Goal: Book appointment/travel/reservation

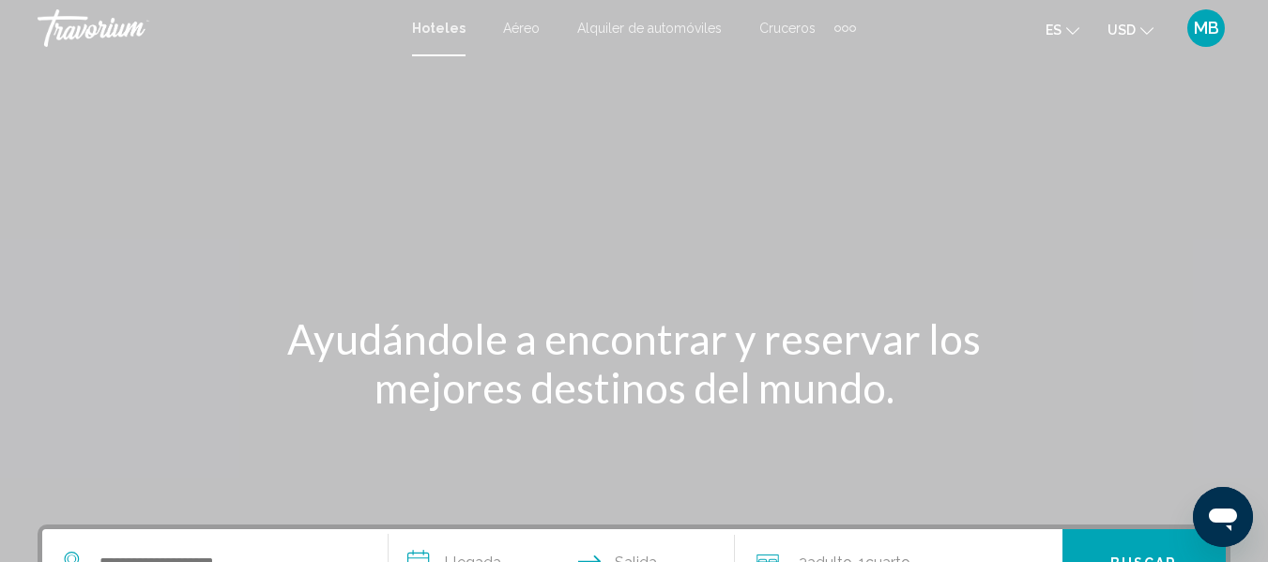
click at [845, 35] on div "Extra navigation items" at bounding box center [845, 28] width 22 height 28
click at [830, 59] on span "Actividades" at bounding box center [806, 62] width 69 height 15
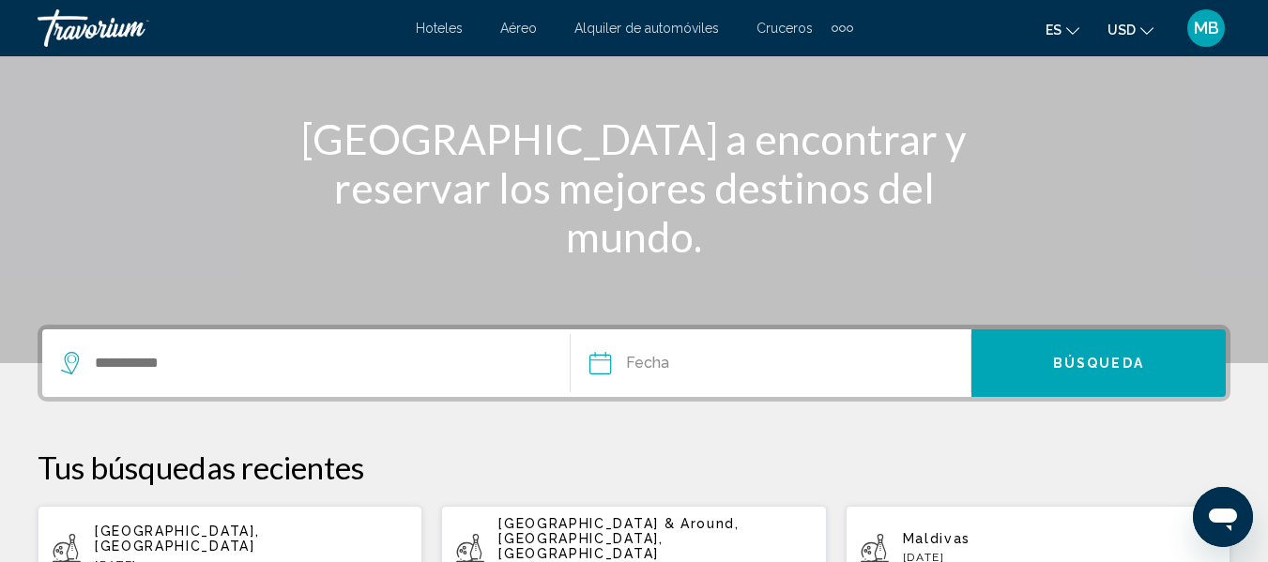
scroll to position [251, 0]
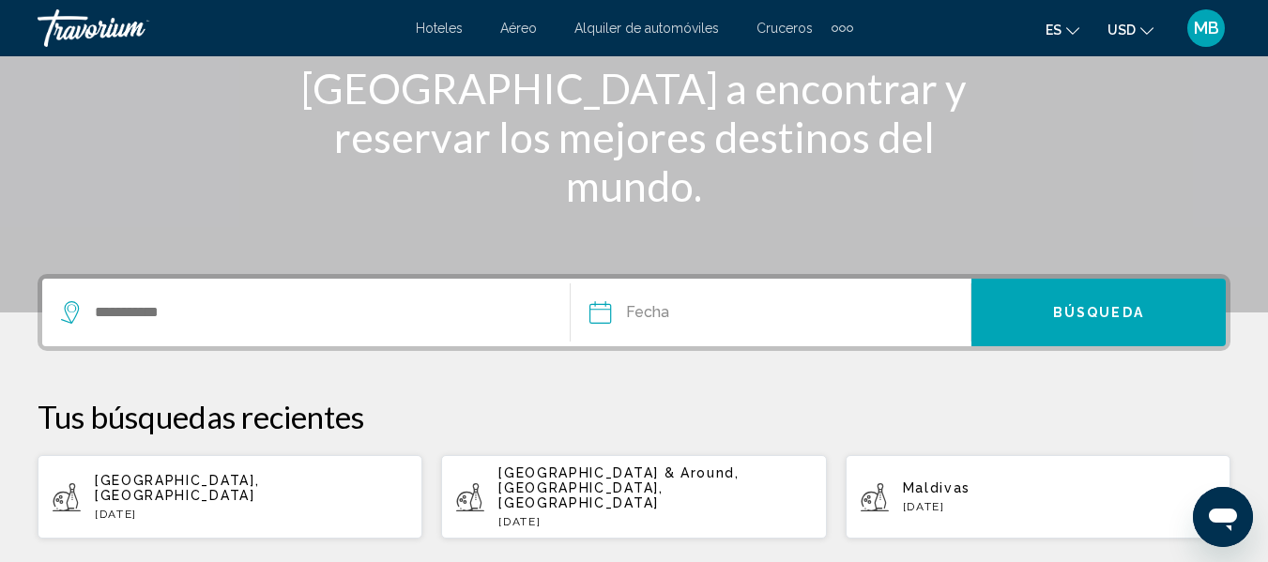
click at [421, 297] on div "Search widget" at bounding box center [315, 313] width 509 height 68
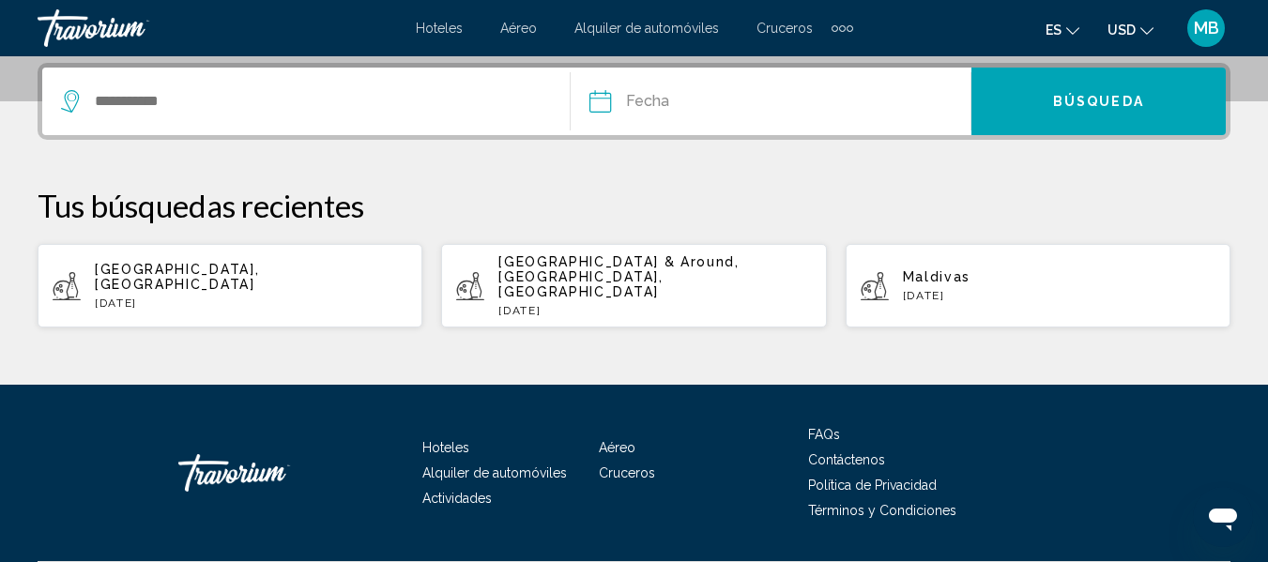
scroll to position [464, 0]
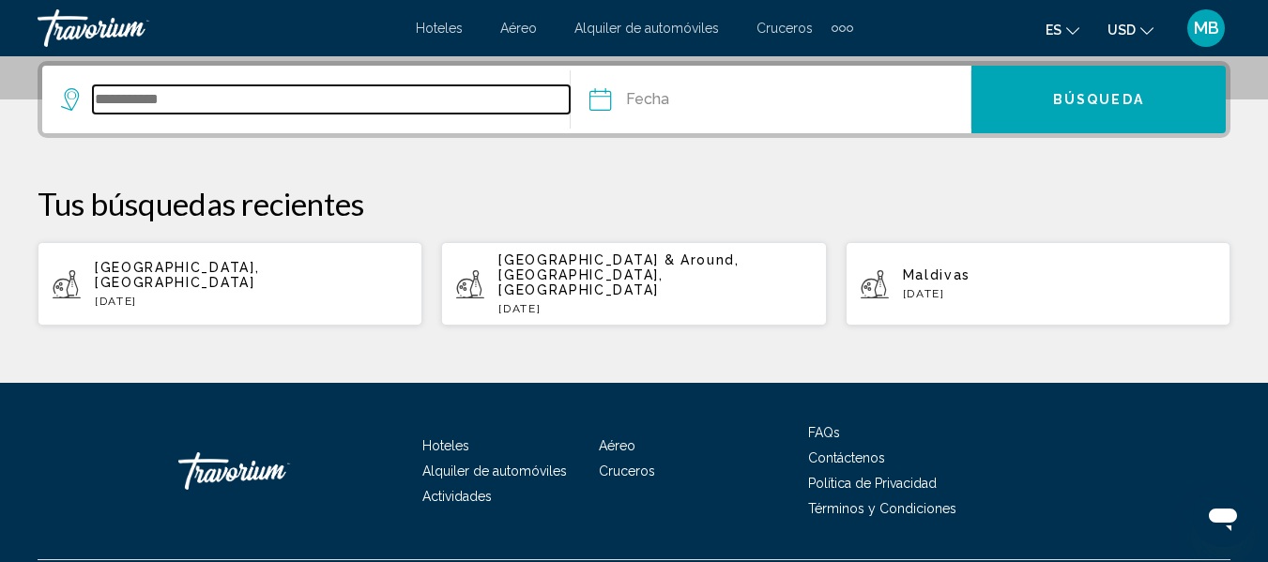
click at [321, 106] on input "Search widget" at bounding box center [331, 99] width 477 height 28
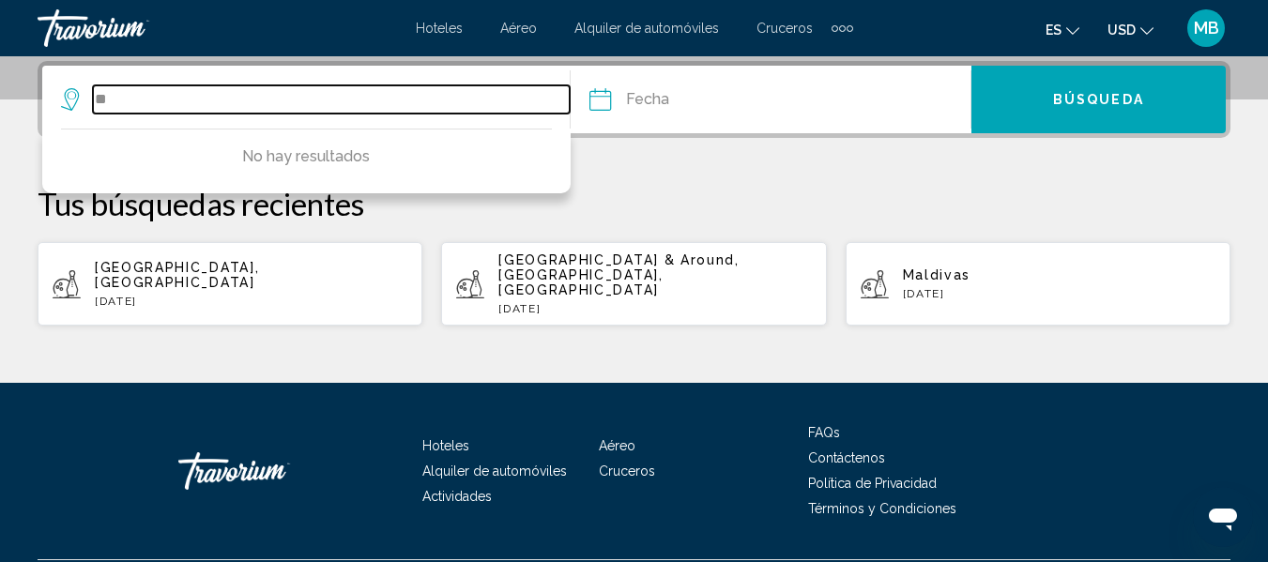
type input "*"
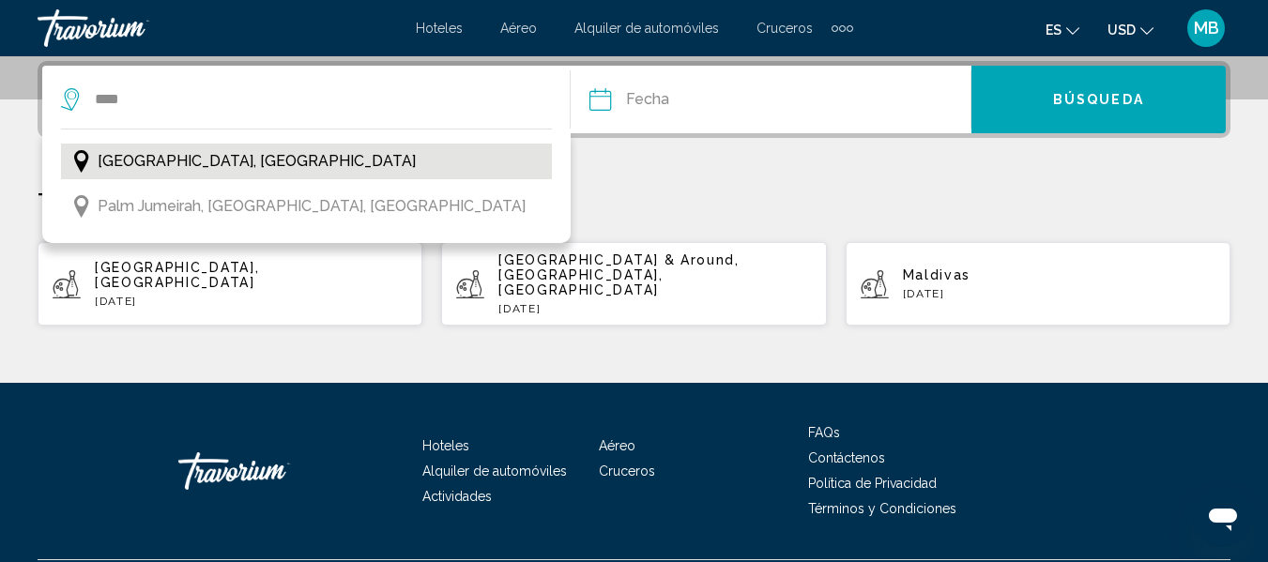
click at [284, 153] on span "[GEOGRAPHIC_DATA], [GEOGRAPHIC_DATA]" at bounding box center [257, 161] width 318 height 26
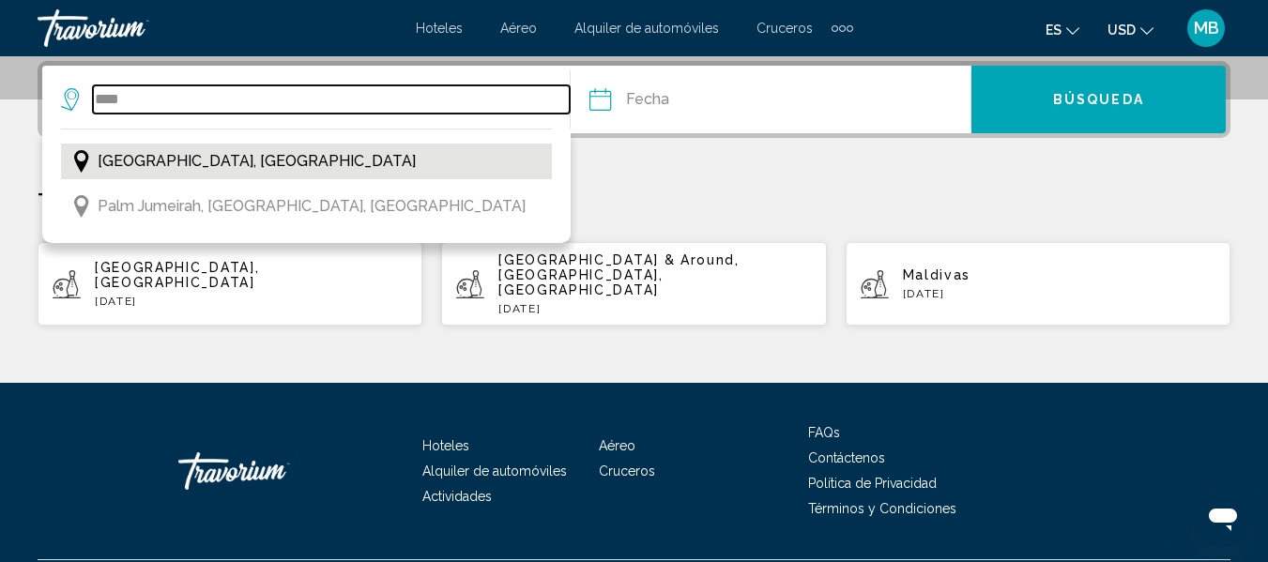
type input "**********"
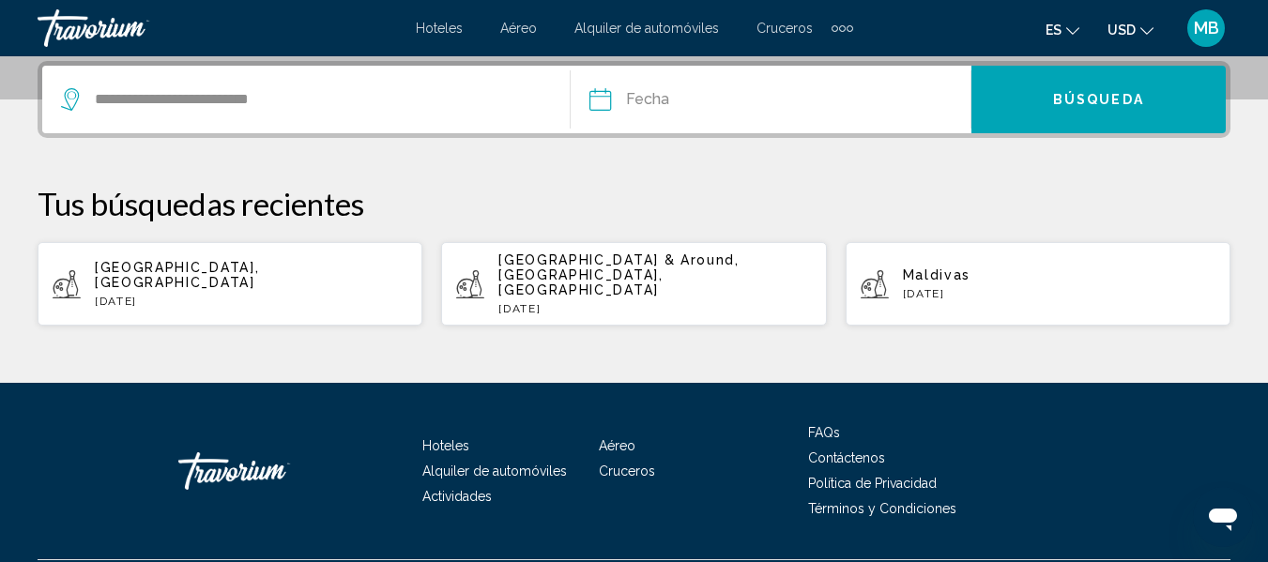
click at [685, 96] on input "Date" at bounding box center [684, 102] width 198 height 73
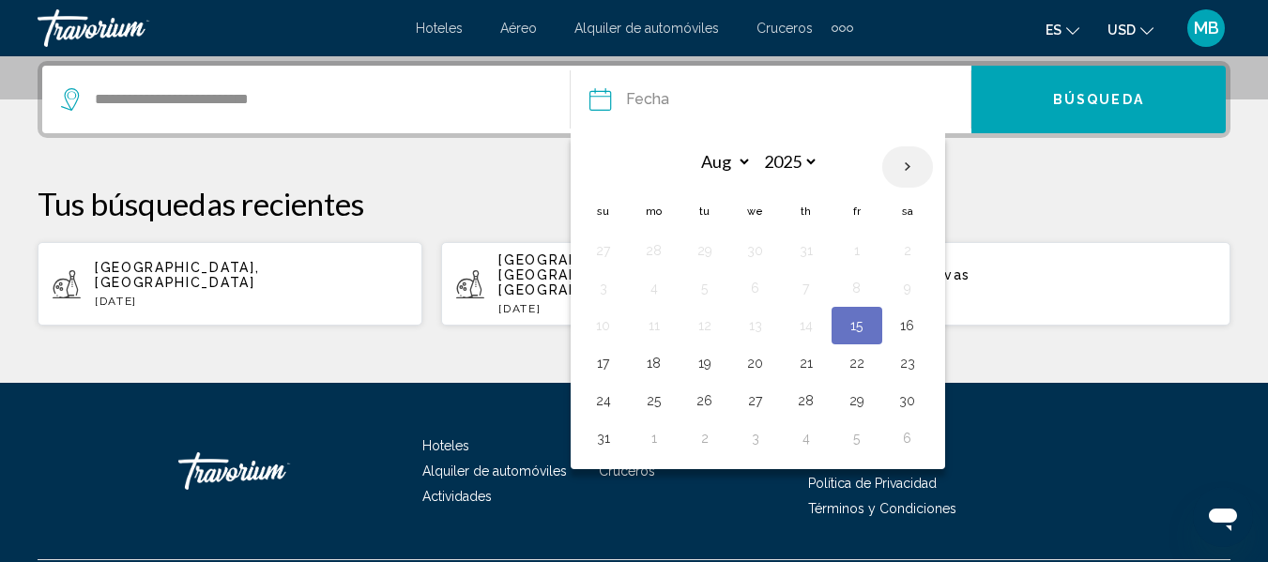
click at [902, 161] on th "Next month" at bounding box center [907, 166] width 51 height 41
select select "*"
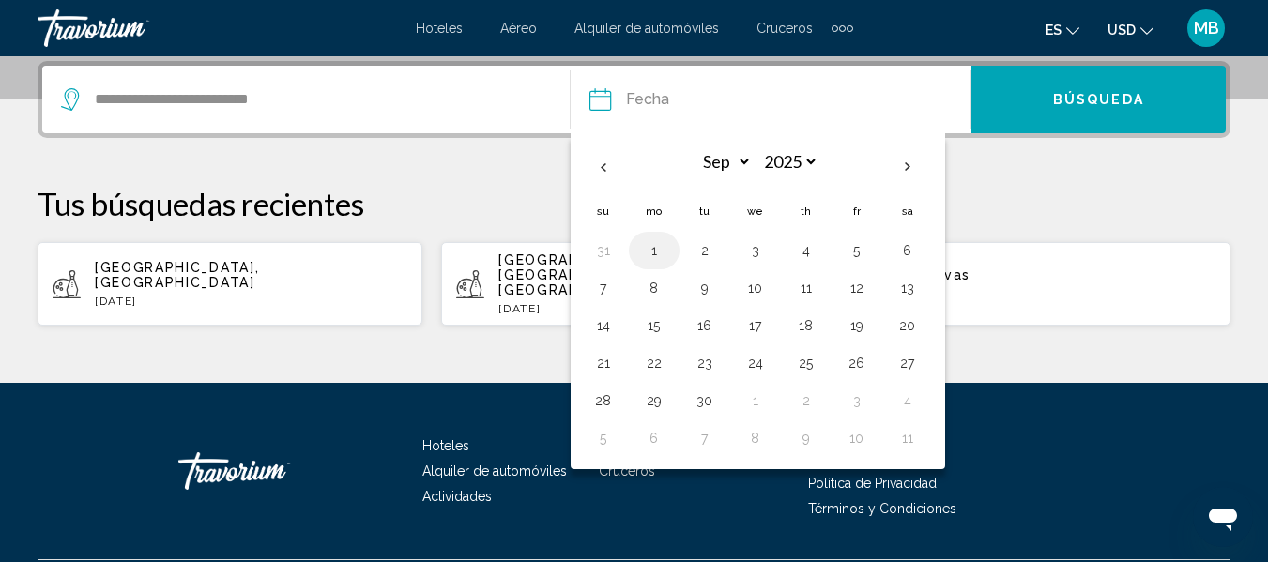
click at [647, 251] on button "1" at bounding box center [654, 250] width 30 height 26
type input "**********"
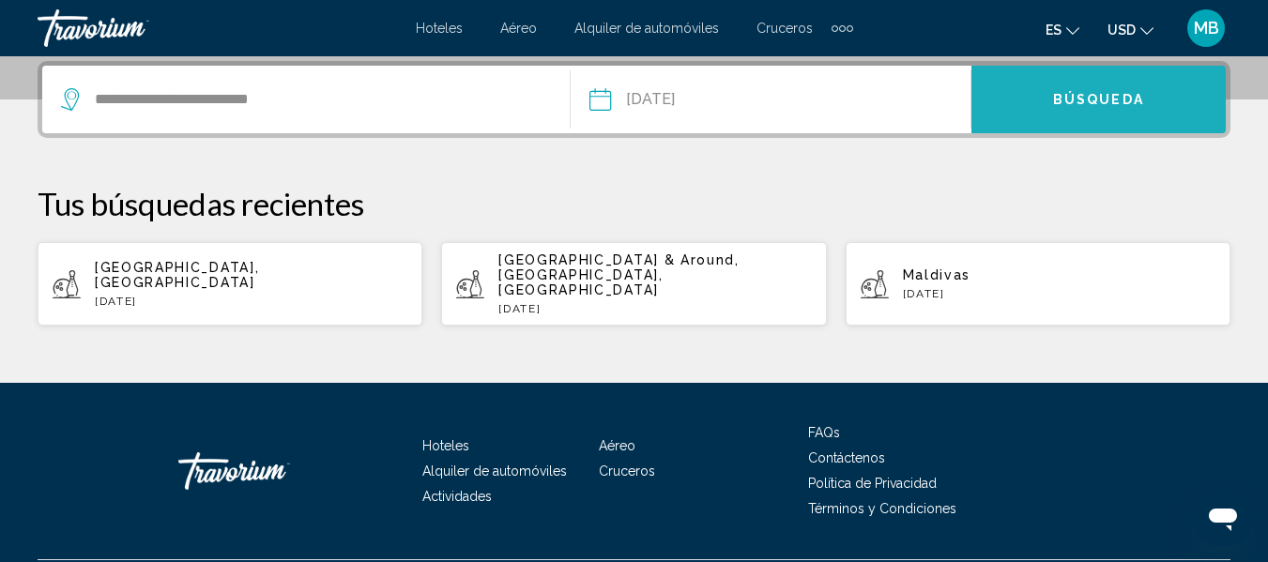
click at [1045, 95] on button "Búsqueda" at bounding box center [1098, 100] width 254 height 68
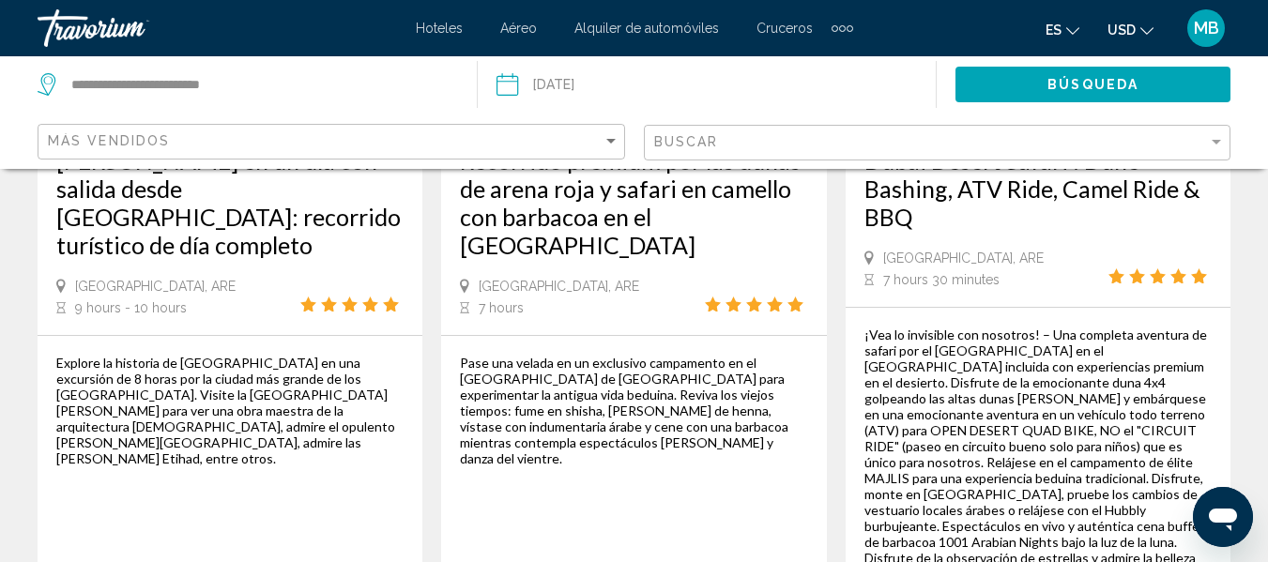
scroll to position [1401, 0]
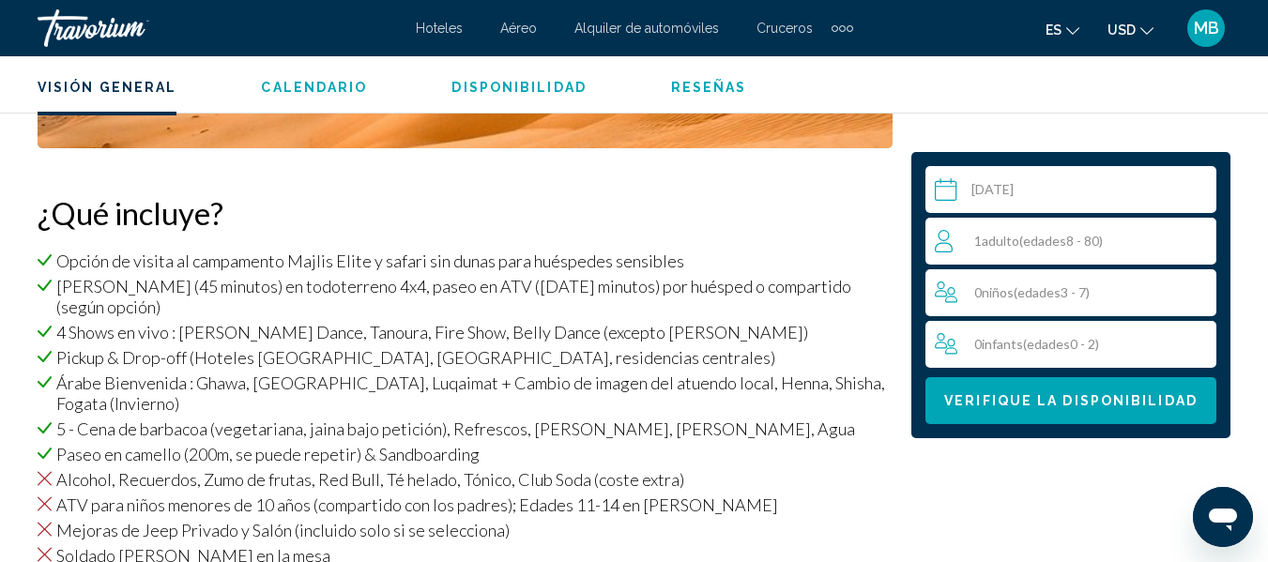
scroll to position [1886, 0]
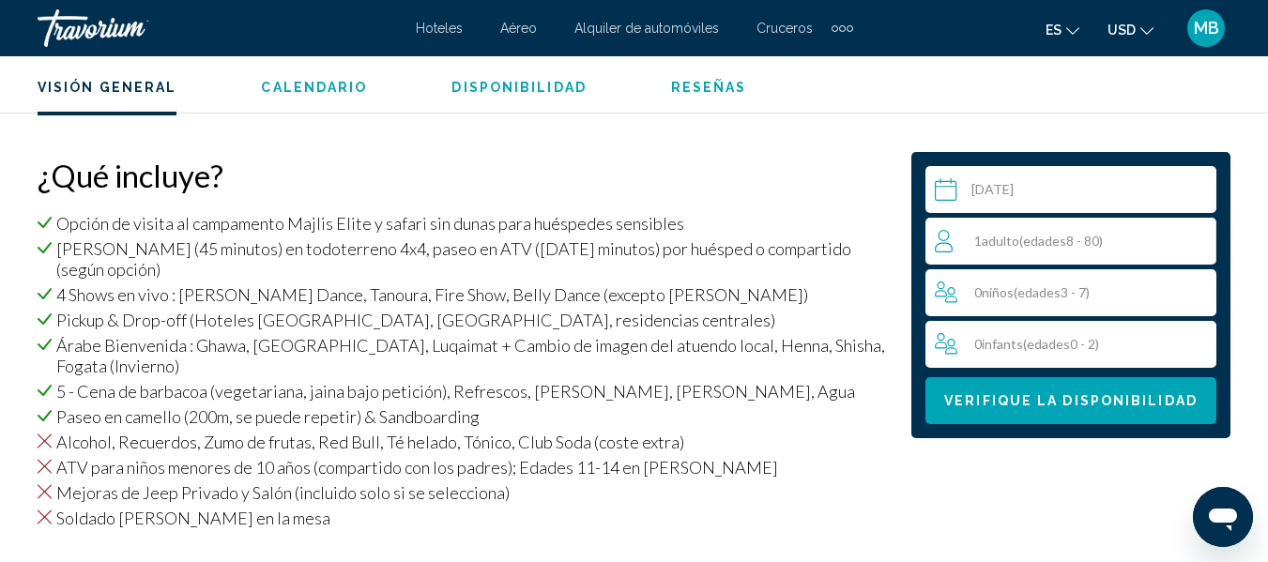
click at [1134, 348] on div "0 Niño Infants ( edades 0 - 2)" at bounding box center [1076, 344] width 282 height 23
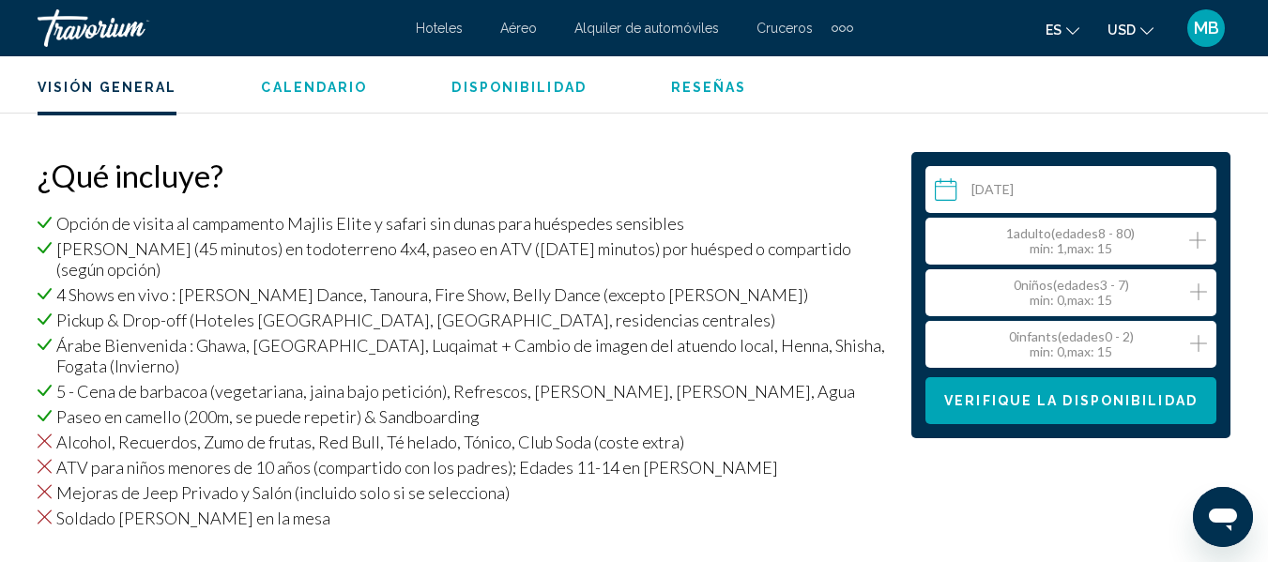
click at [1200, 239] on icon "Increment adults" at bounding box center [1197, 240] width 17 height 17
click at [949, 234] on icon "Decrement adults" at bounding box center [943, 240] width 17 height 23
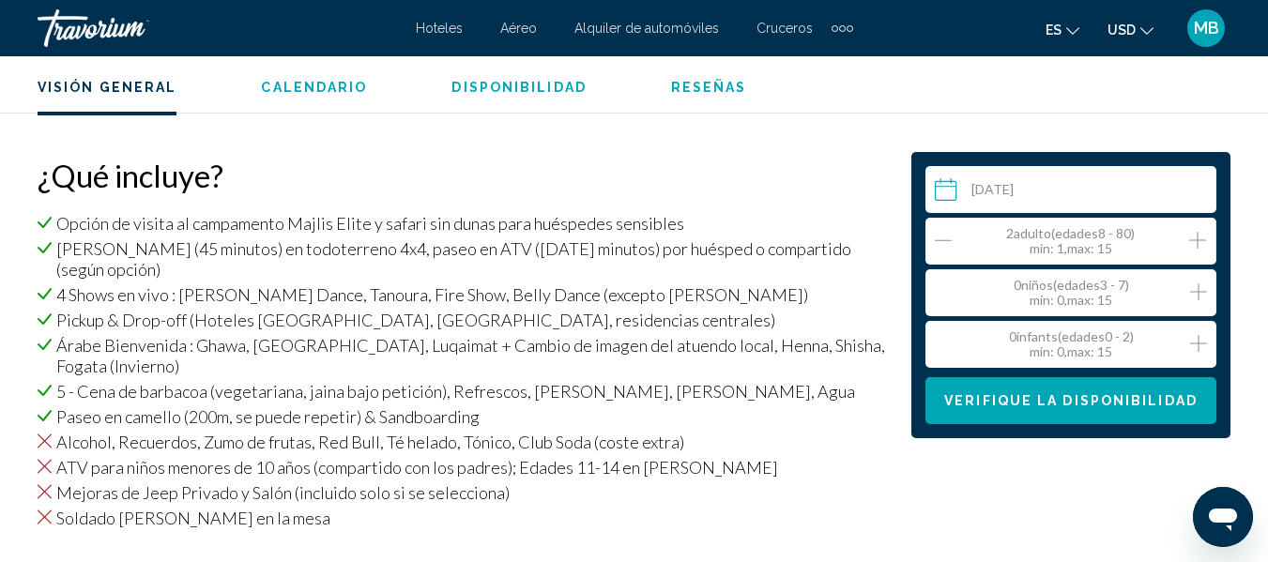
click at [1194, 238] on icon "Increment adults" at bounding box center [1197, 240] width 17 height 23
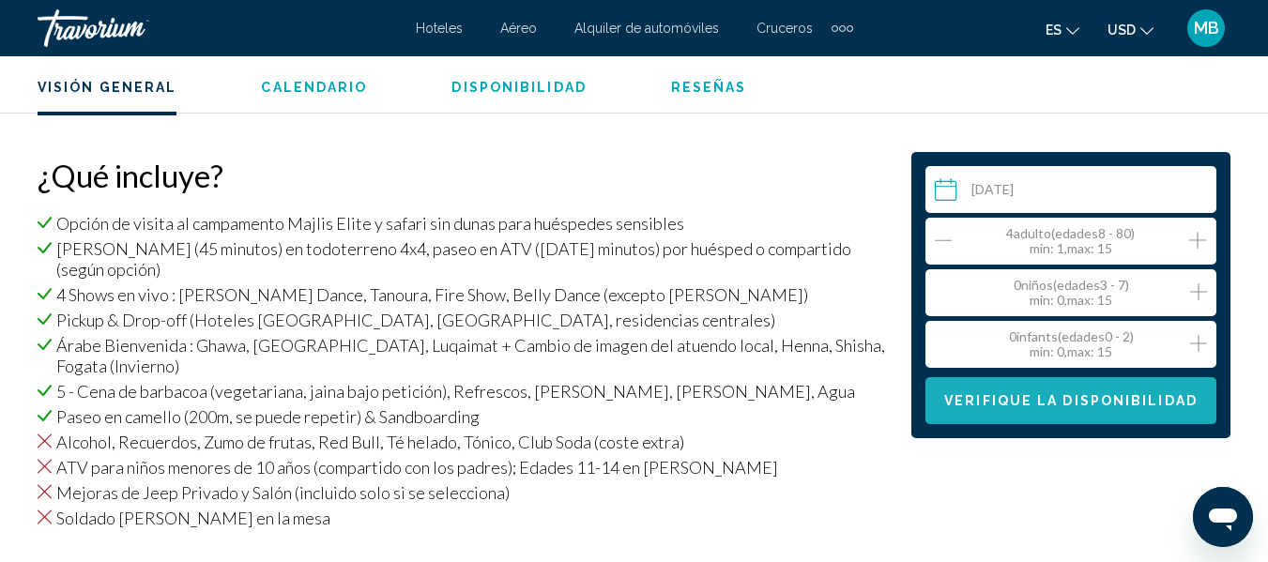
click at [1106, 401] on span "Verifique la disponibilidad" at bounding box center [1070, 401] width 253 height 15
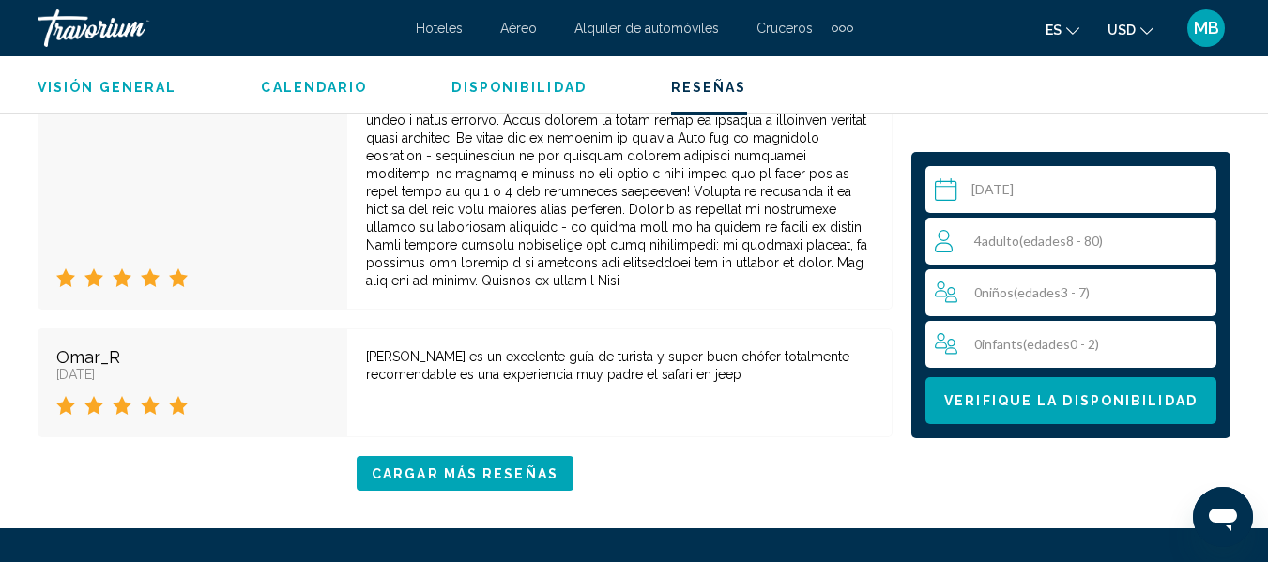
scroll to position [8144, 0]
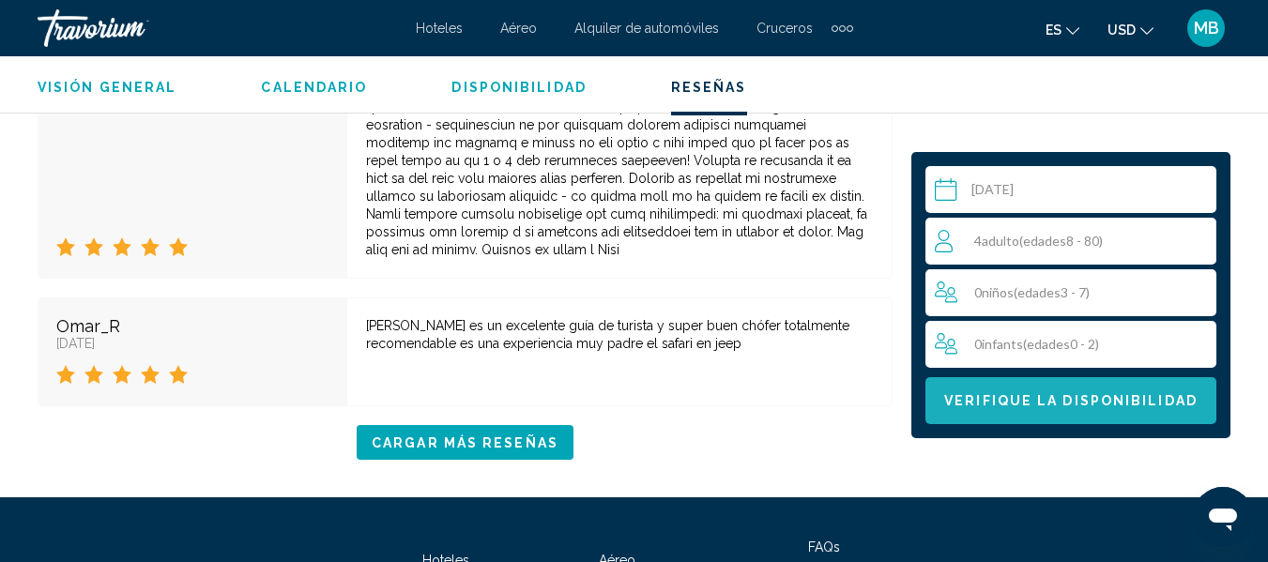
click at [1157, 394] on span "Verifique la disponibilidad" at bounding box center [1070, 401] width 253 height 15
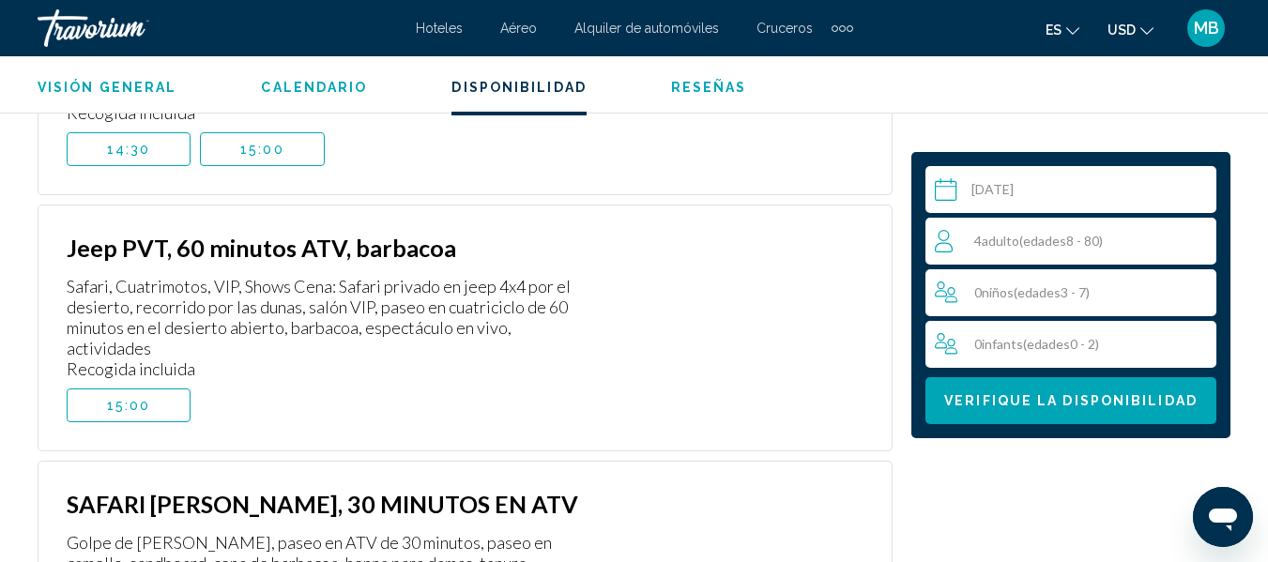
scroll to position [5799, 0]
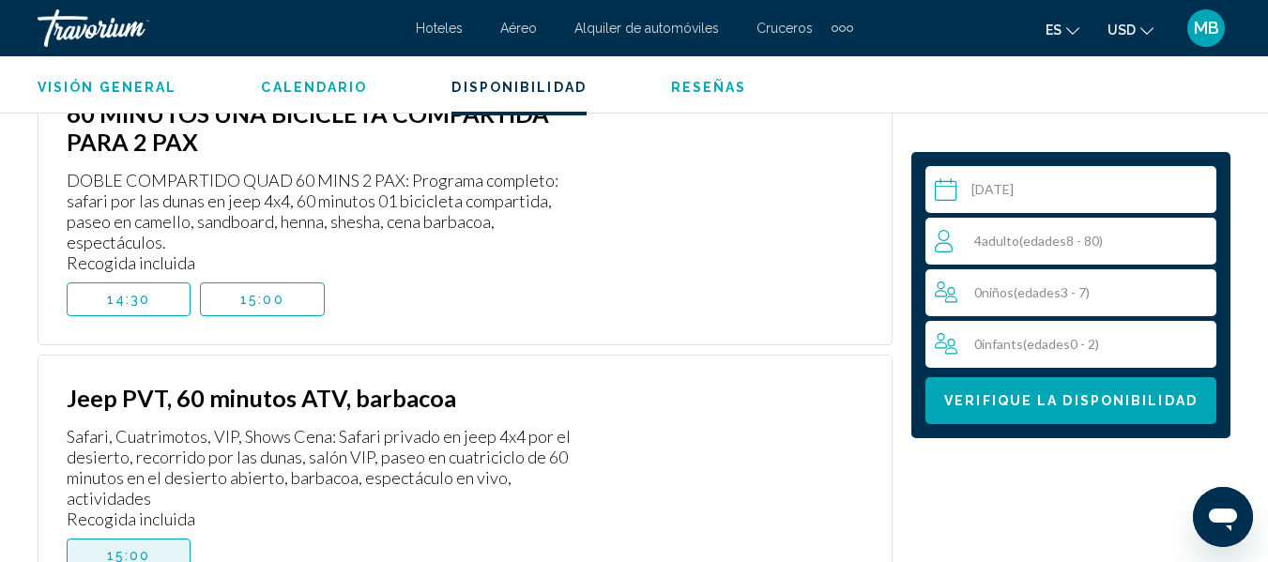
click at [159, 539] on button "15:00" at bounding box center [129, 556] width 124 height 34
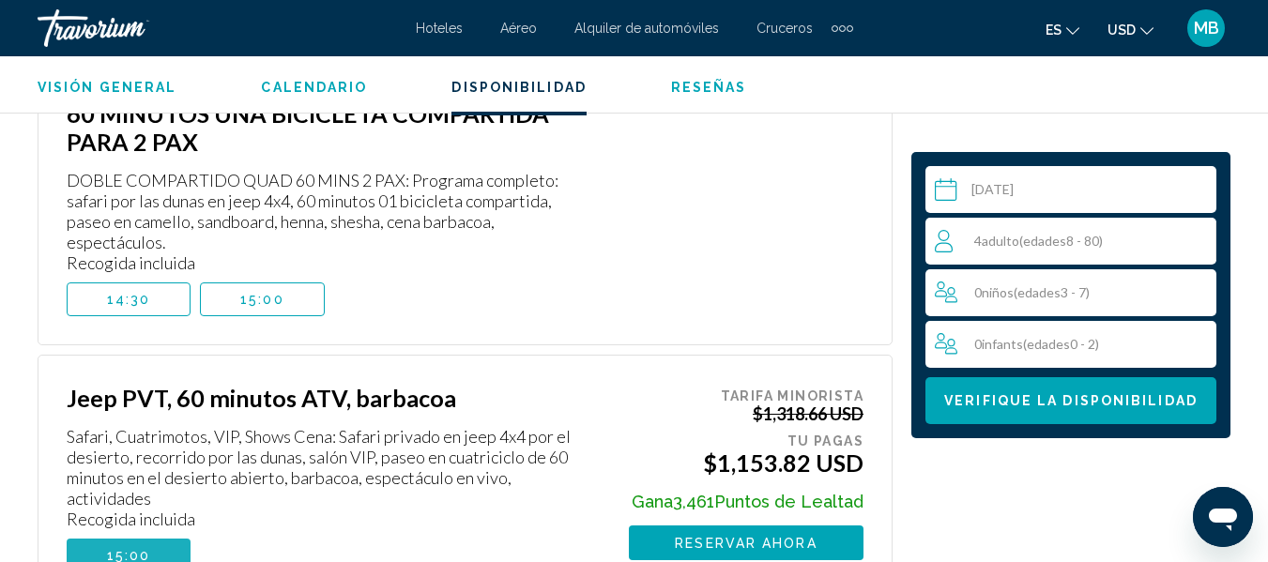
click at [159, 539] on button "15:00" at bounding box center [129, 556] width 124 height 34
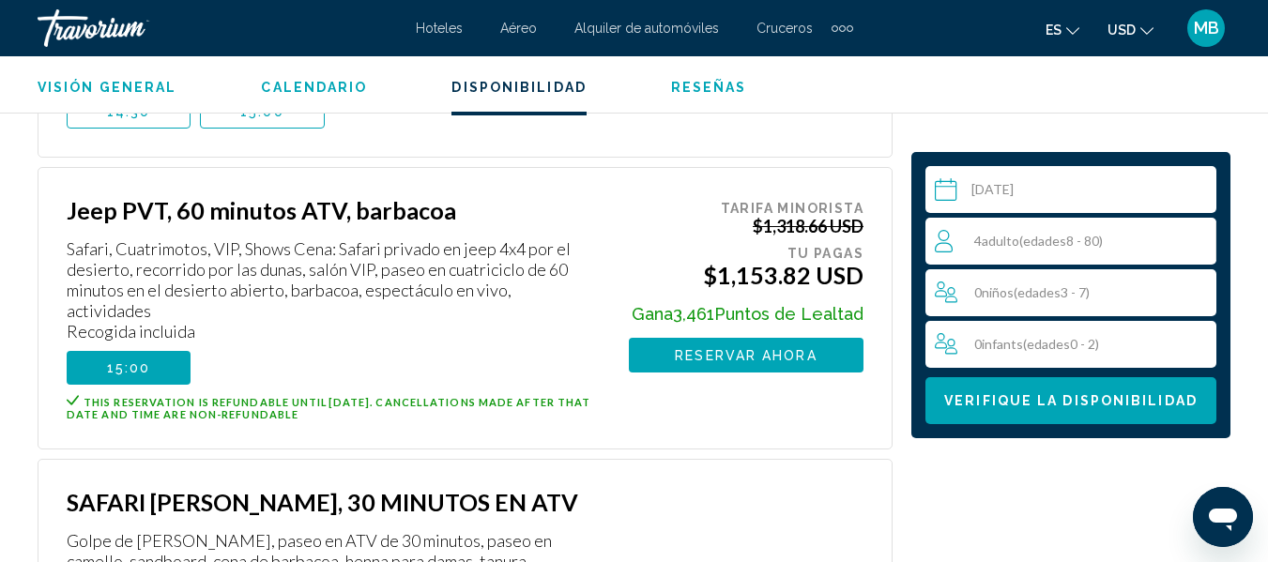
scroll to position [6061, 0]
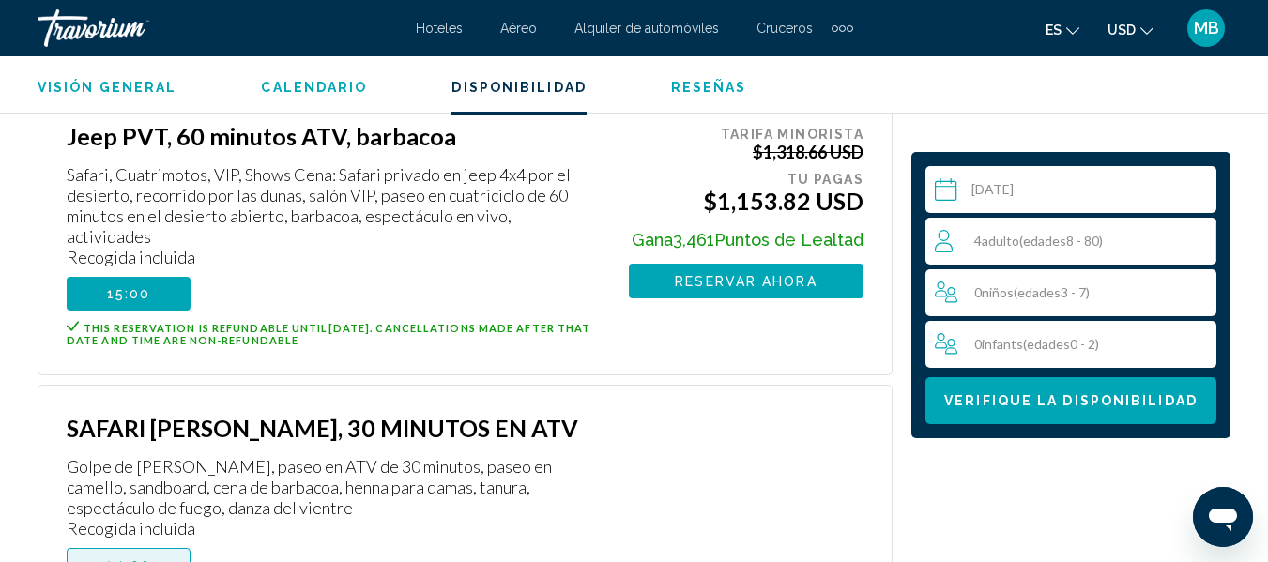
click at [136, 558] on span "14:00" at bounding box center [128, 565] width 45 height 15
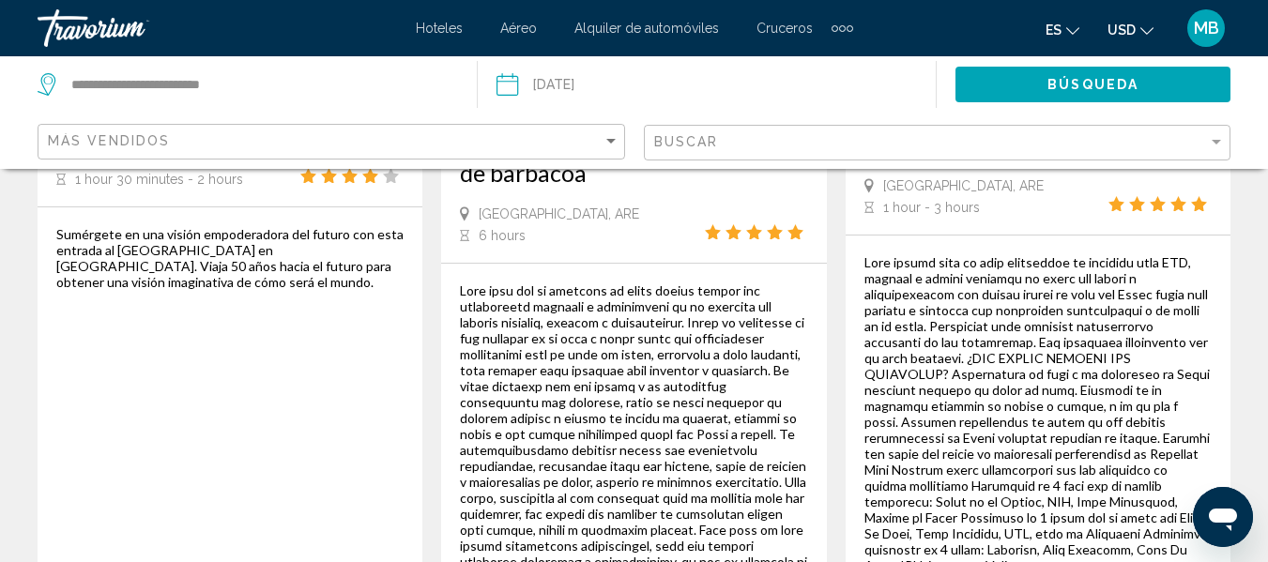
scroll to position [2464, 0]
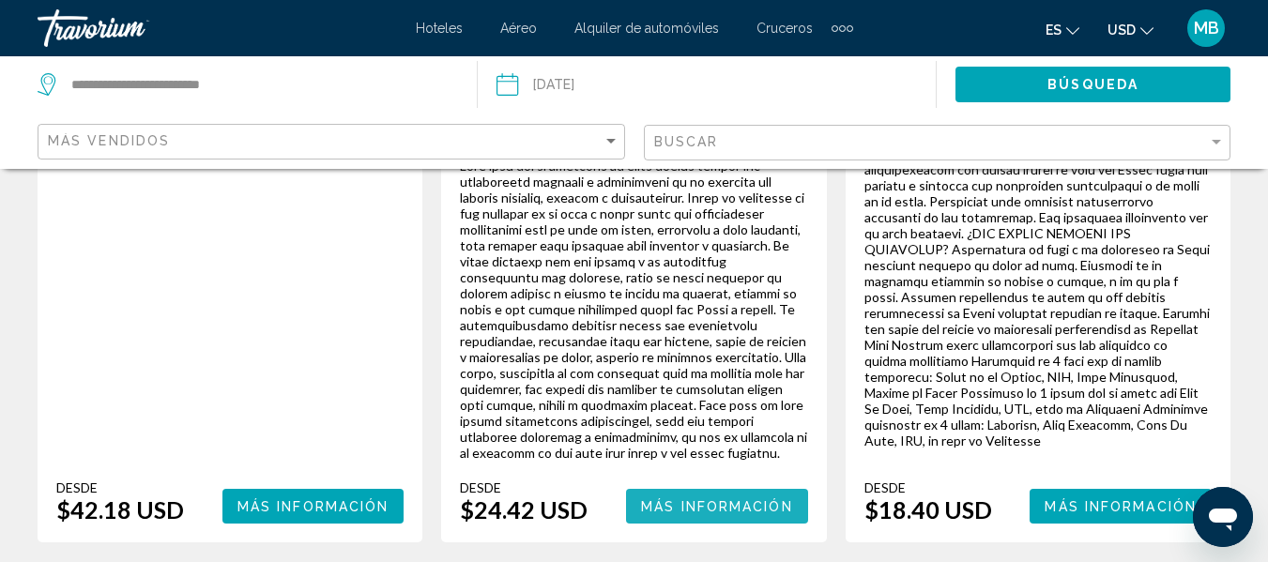
click at [691, 499] on span "Más información" at bounding box center [717, 506] width 152 height 15
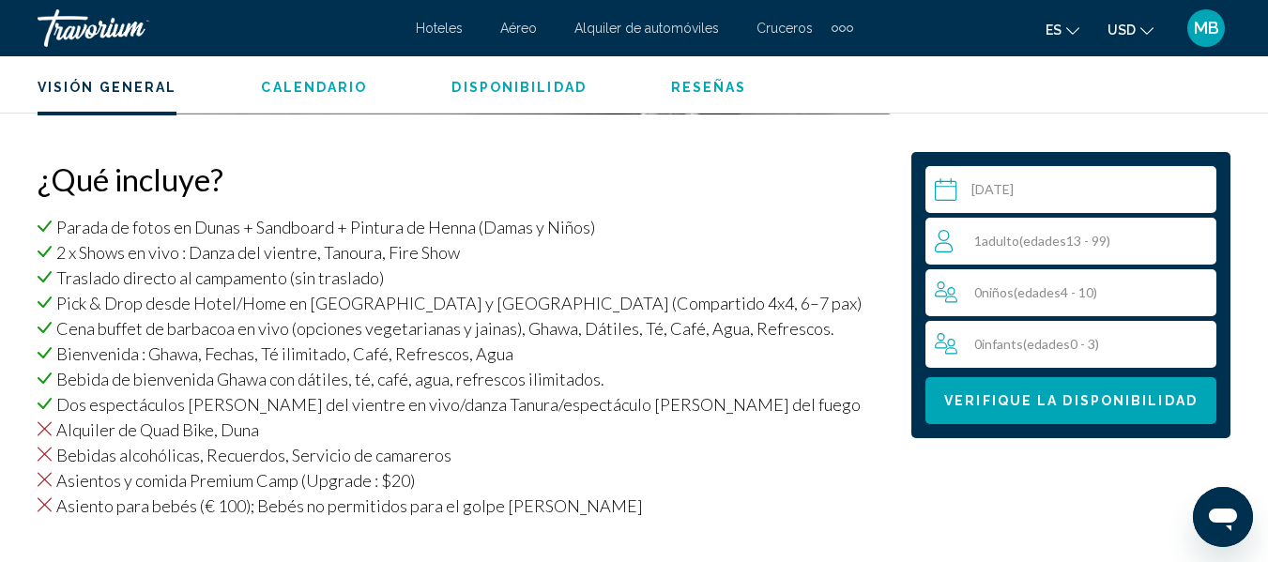
scroll to position [1961, 0]
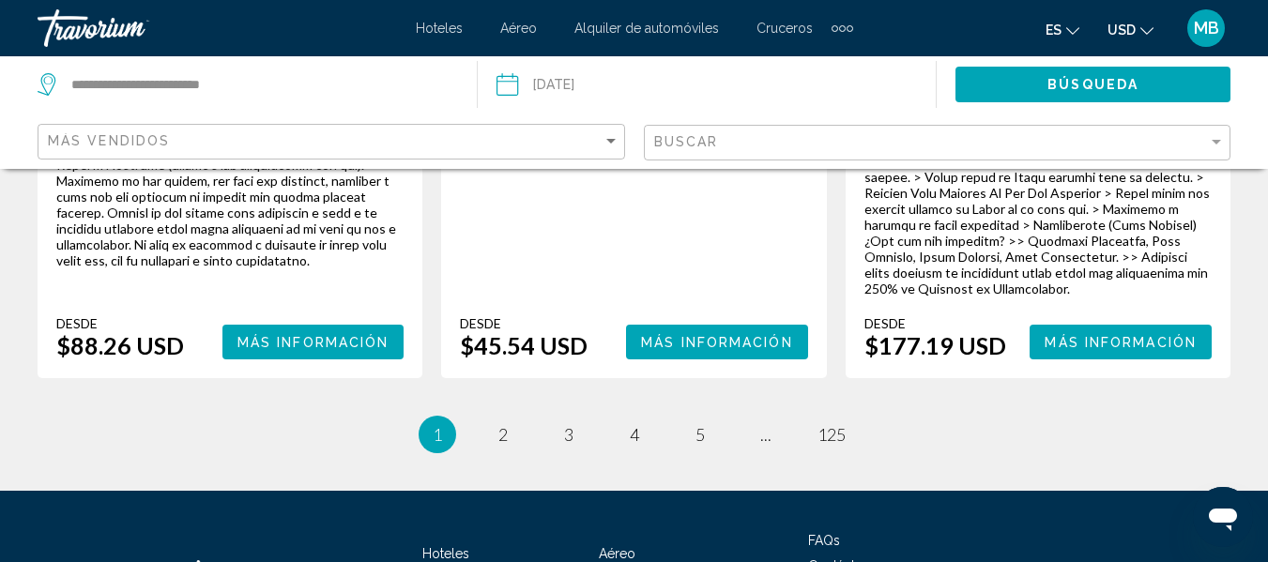
scroll to position [3585, 0]
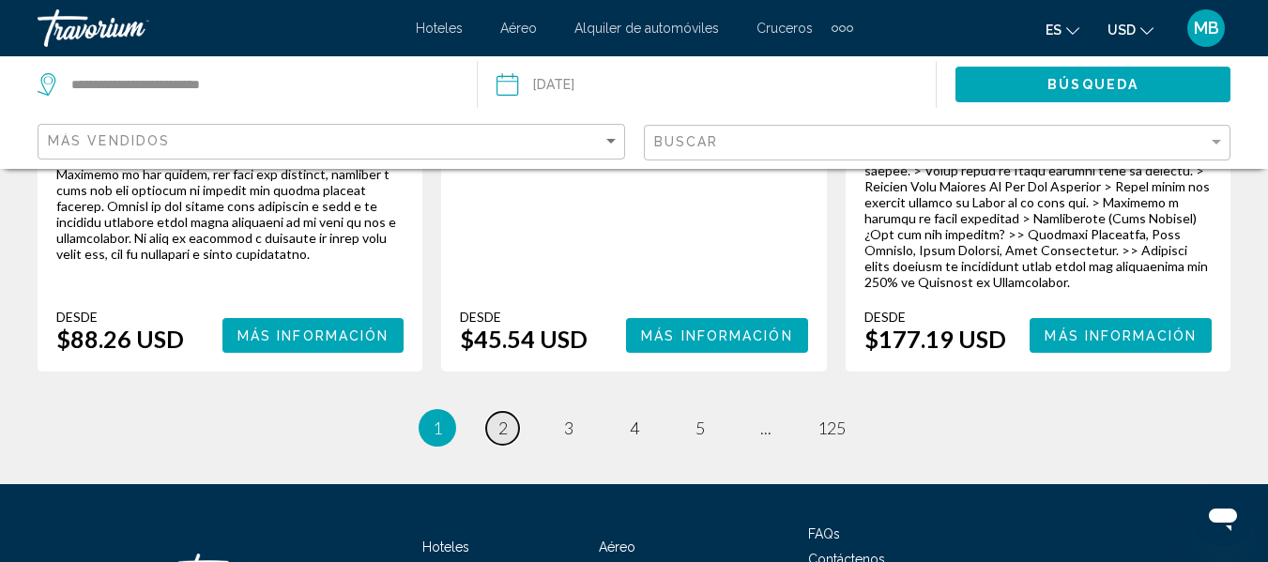
click at [494, 412] on link "page 2" at bounding box center [502, 428] width 33 height 33
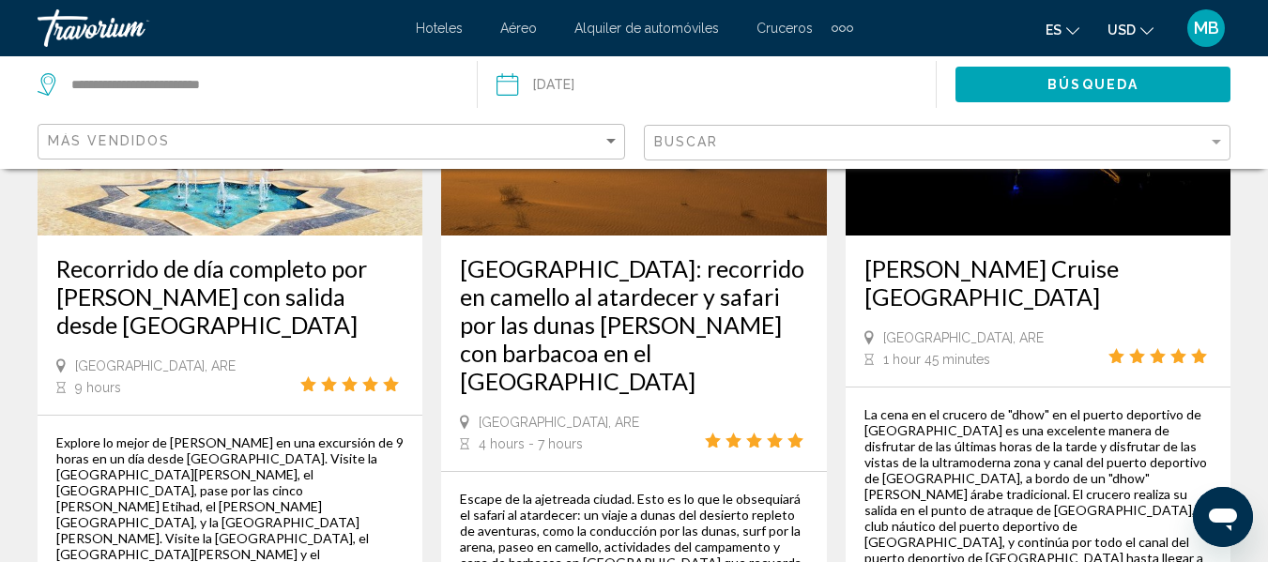
scroll to position [2989, 0]
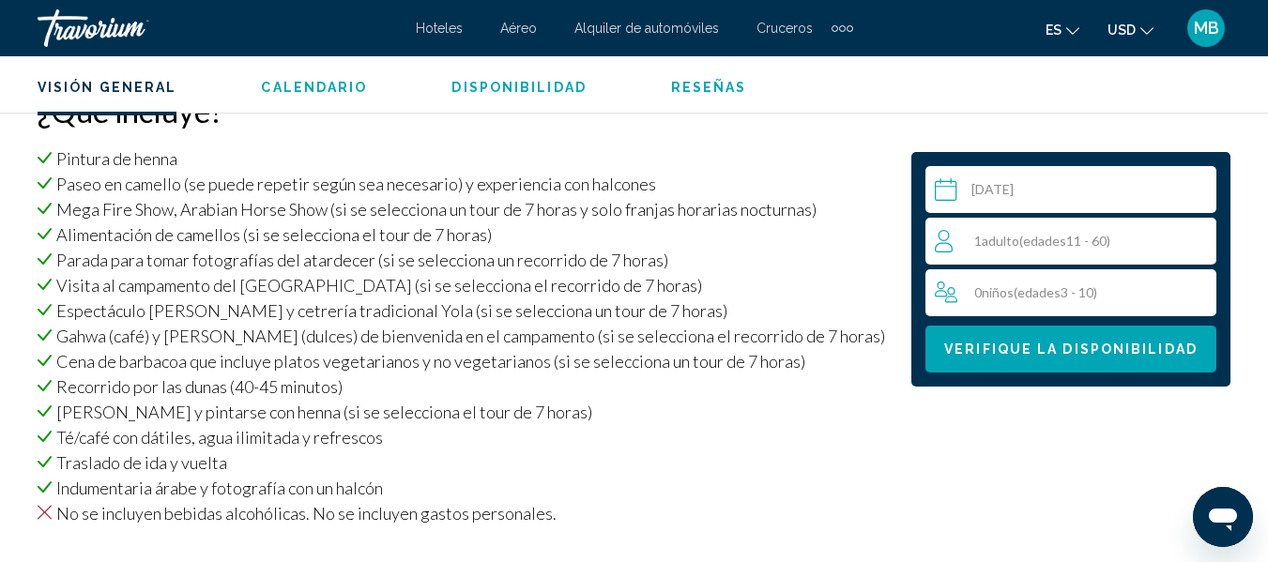
scroll to position [1810, 0]
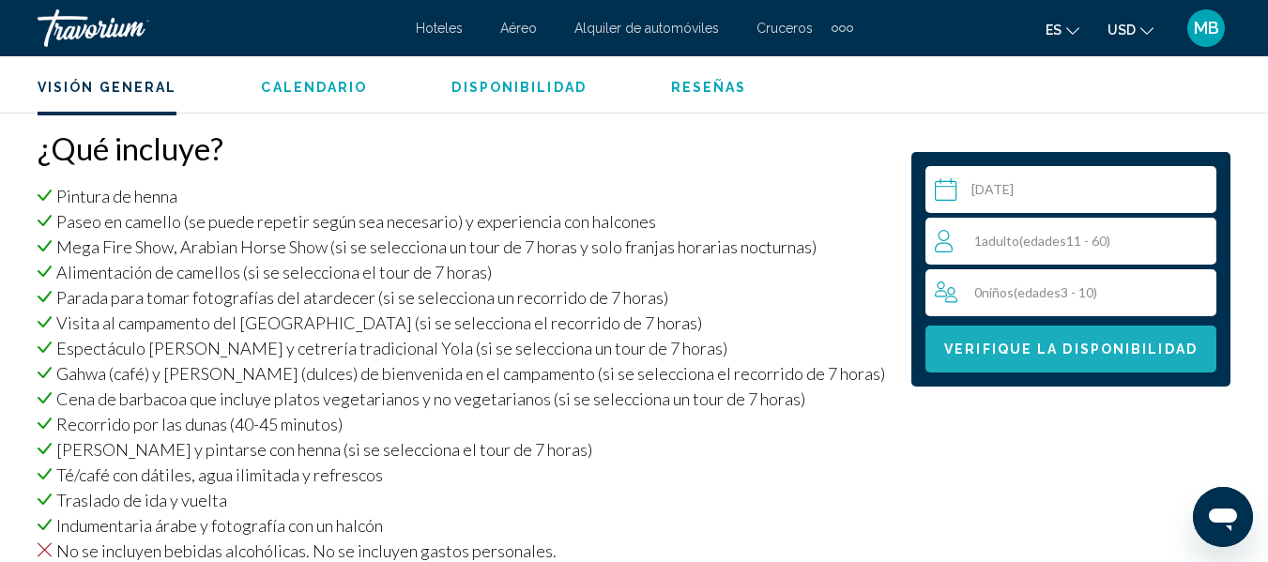
click at [1178, 348] on span "Verifique la disponibilidad" at bounding box center [1070, 350] width 253 height 15
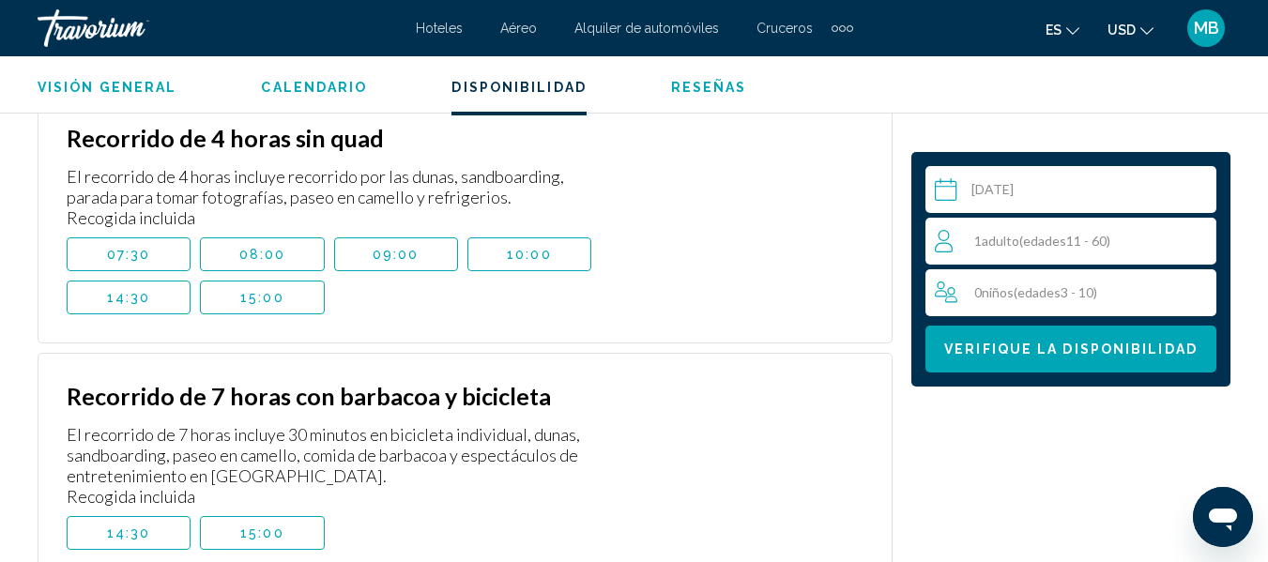
scroll to position [4665, 0]
